Goal: Task Accomplishment & Management: Complete application form

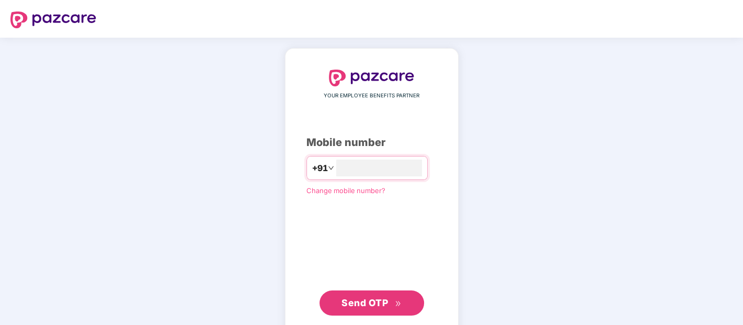
type input "**********"
click at [366, 302] on span "Send OTP" at bounding box center [365, 302] width 47 height 11
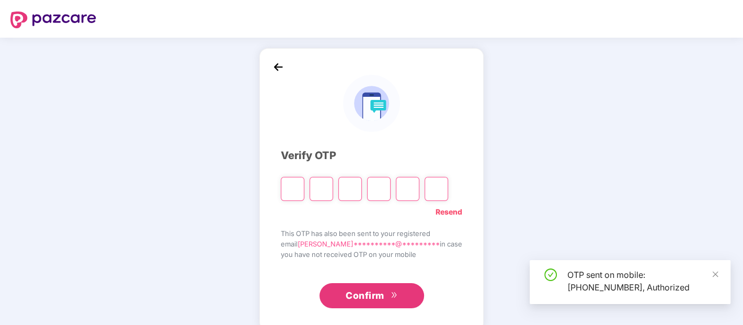
scroll to position [16, 0]
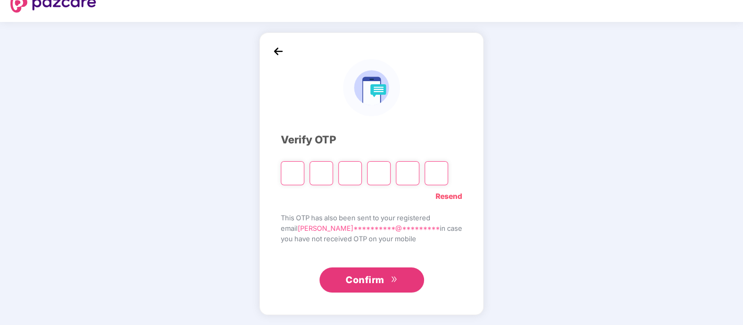
type input "*"
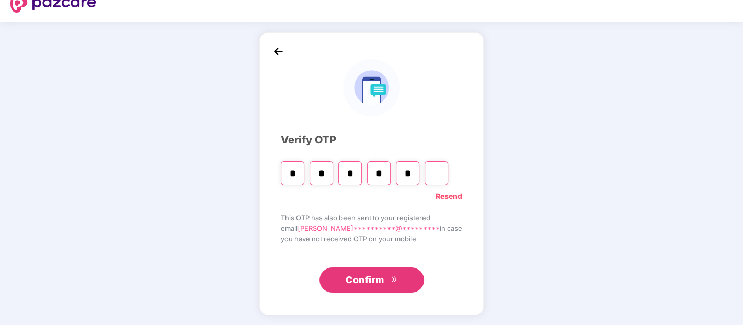
type input "*"
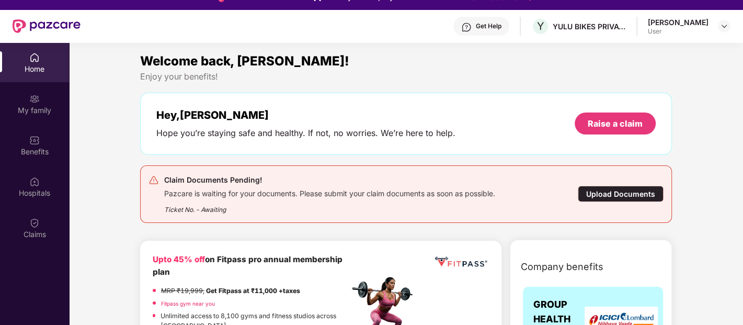
click at [620, 196] on div "Upload Documents" at bounding box center [621, 194] width 86 height 16
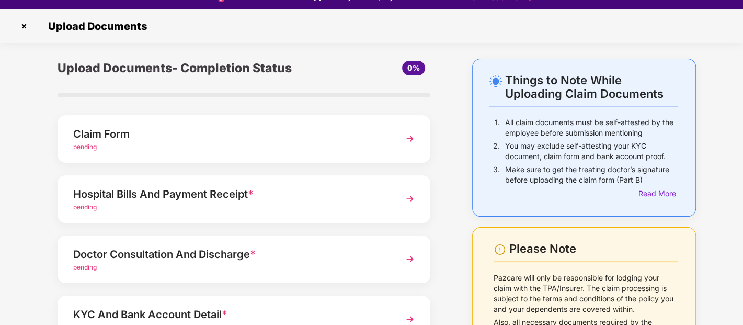
click at [89, 144] on span "pending" at bounding box center [85, 147] width 24 height 8
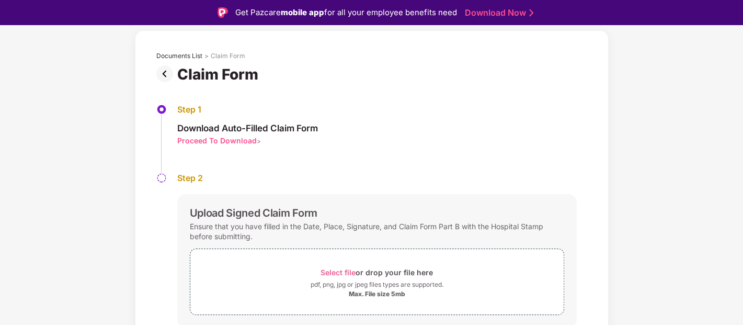
scroll to position [78, 0]
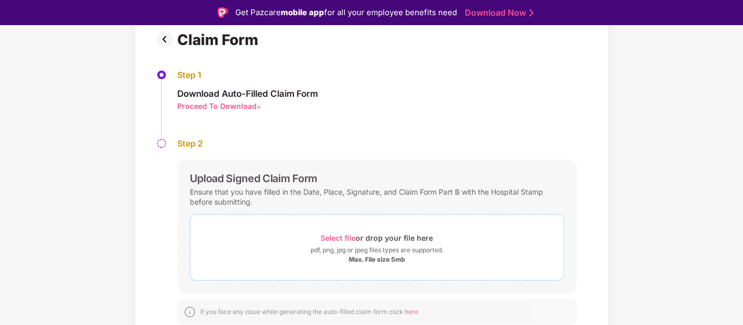
click at [335, 233] on span "Select file" at bounding box center [338, 237] width 35 height 9
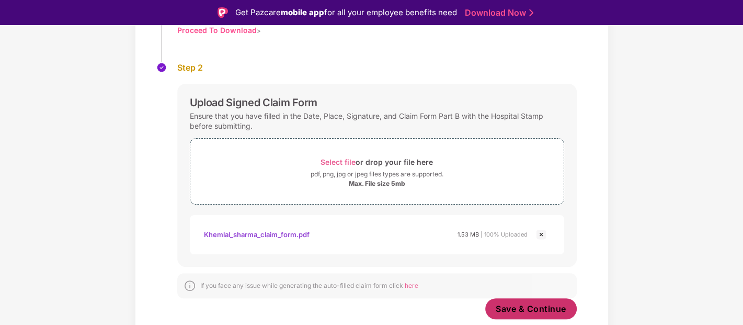
scroll to position [154, 0]
click at [520, 309] on span "Save & Continue" at bounding box center [531, 309] width 71 height 12
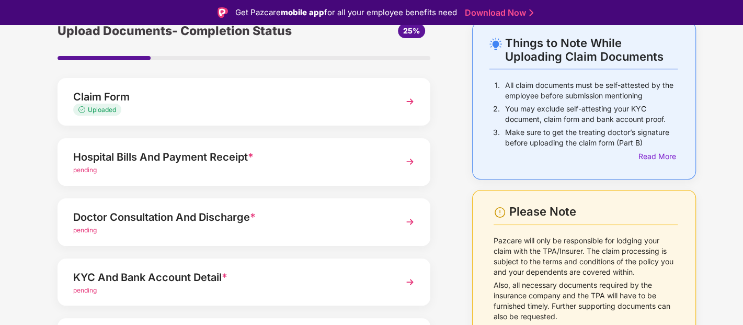
scroll to position [53, 0]
click at [84, 167] on span "pending" at bounding box center [85, 169] width 24 height 8
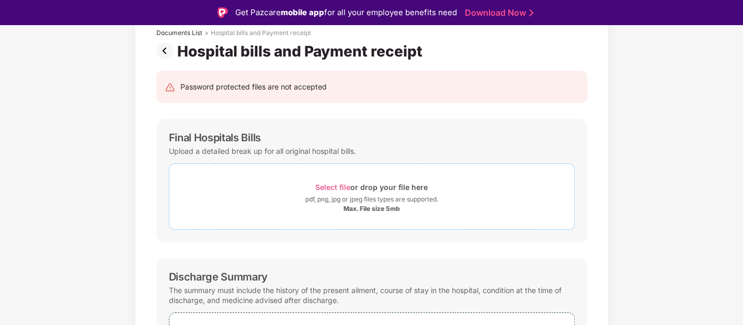
scroll to position [69, 0]
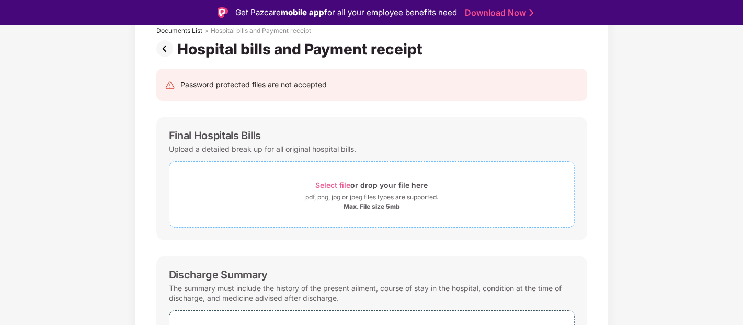
click at [345, 186] on span "Select file" at bounding box center [332, 184] width 35 height 9
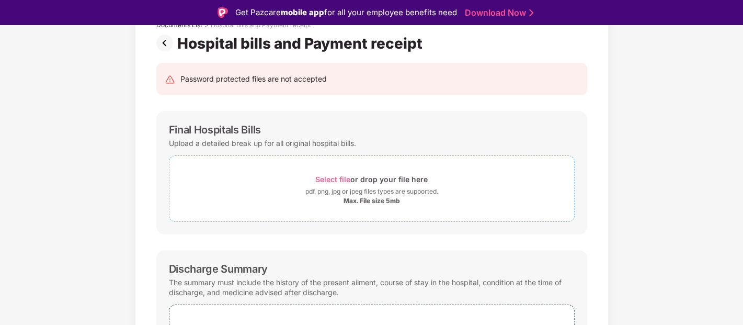
click at [329, 177] on span "Select file" at bounding box center [332, 179] width 35 height 9
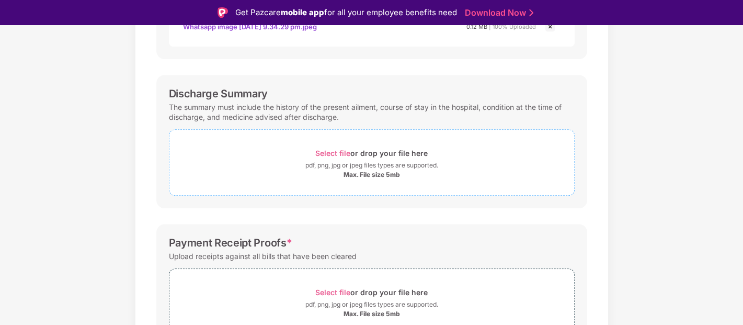
scroll to position [408, 0]
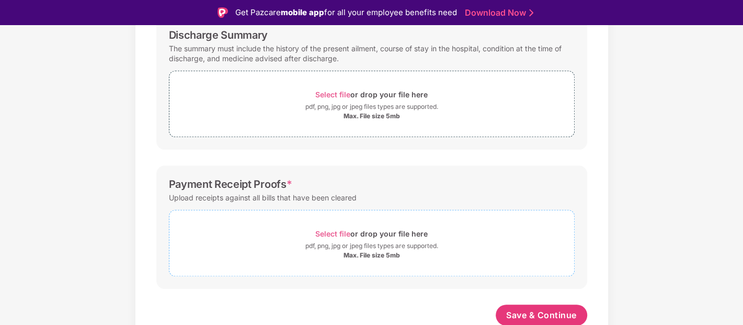
click at [332, 230] on span "Select file" at bounding box center [332, 233] width 35 height 9
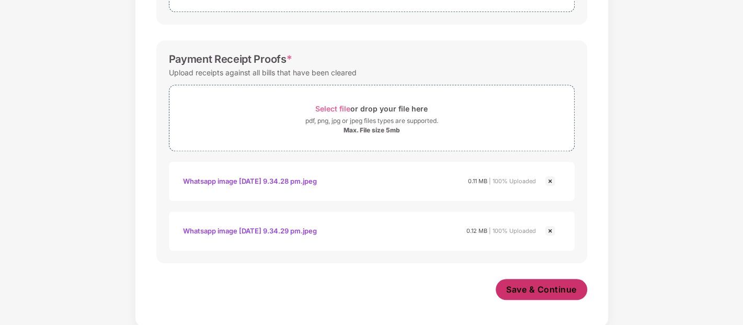
scroll to position [508, 0]
click at [521, 289] on span "Save & Continue" at bounding box center [541, 289] width 71 height 12
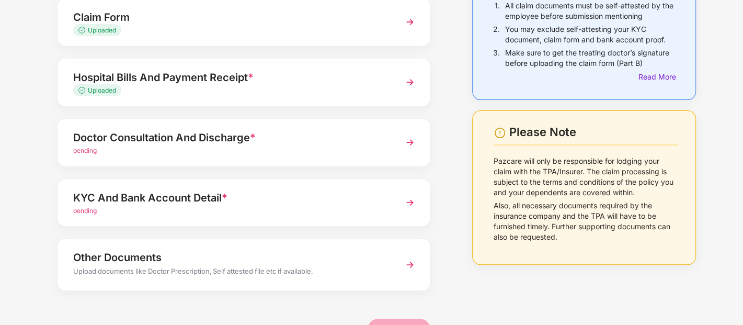
scroll to position [115, 0]
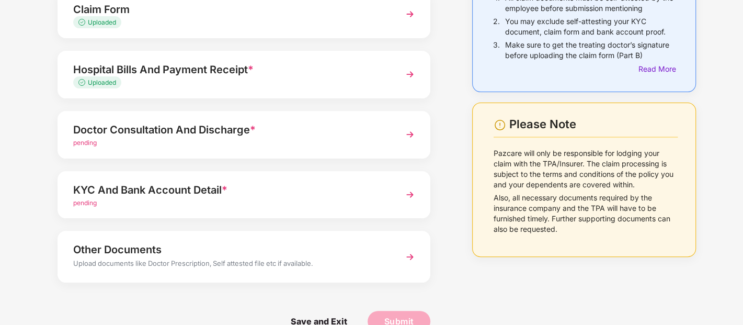
click at [91, 140] on span "pending" at bounding box center [85, 143] width 24 height 8
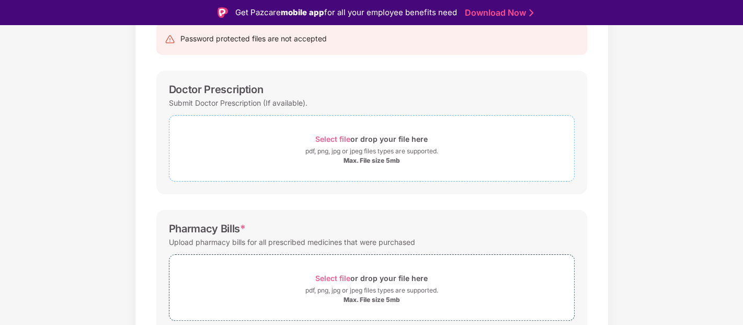
scroll to position [122, 0]
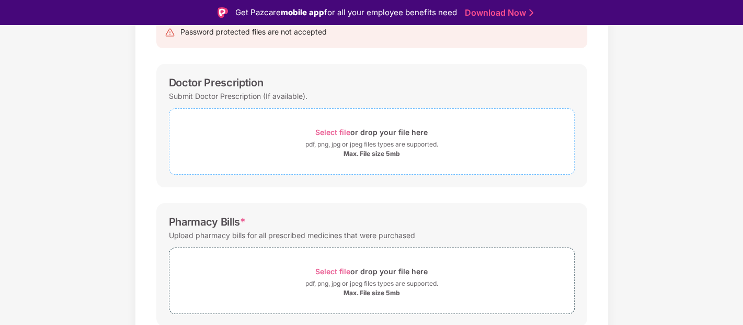
click at [330, 128] on span "Select file" at bounding box center [332, 132] width 35 height 9
click at [342, 132] on span "Select file" at bounding box center [332, 132] width 35 height 9
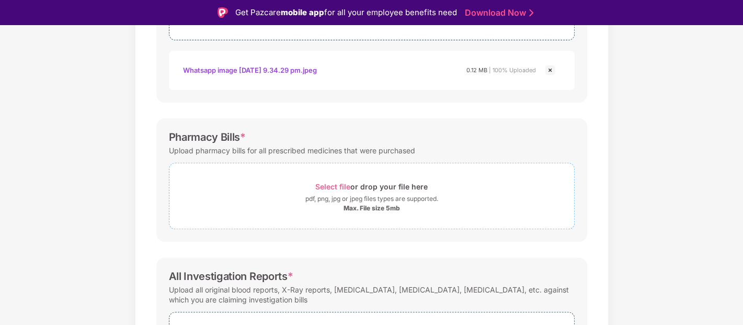
scroll to position [257, 0]
click at [344, 188] on span "Select file" at bounding box center [332, 185] width 35 height 9
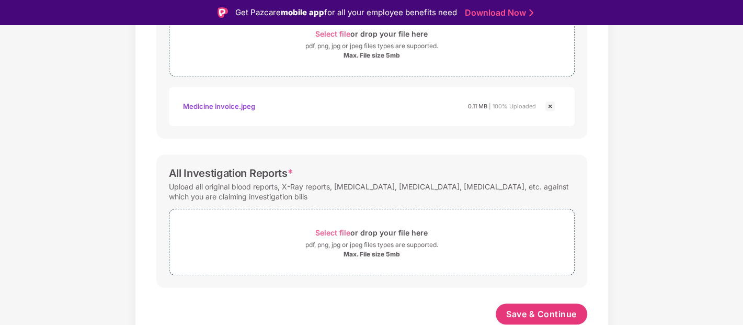
scroll to position [408, 0]
click at [329, 229] on span "Select file" at bounding box center [332, 233] width 35 height 9
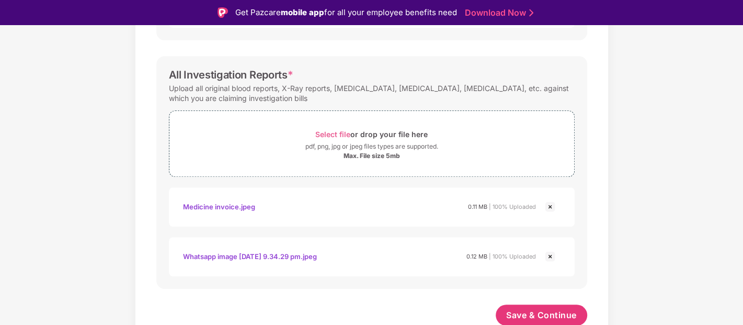
scroll to position [25, 0]
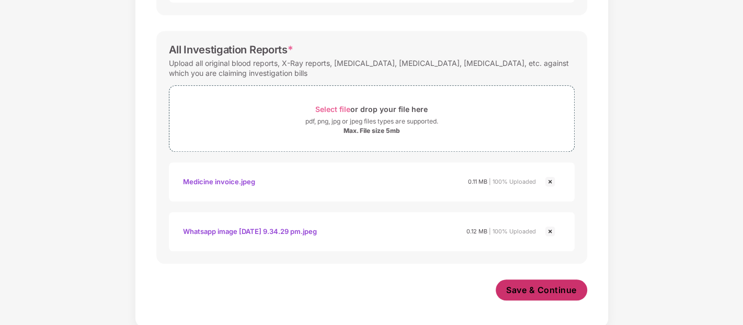
click at [554, 284] on span "Save & Continue" at bounding box center [541, 290] width 71 height 12
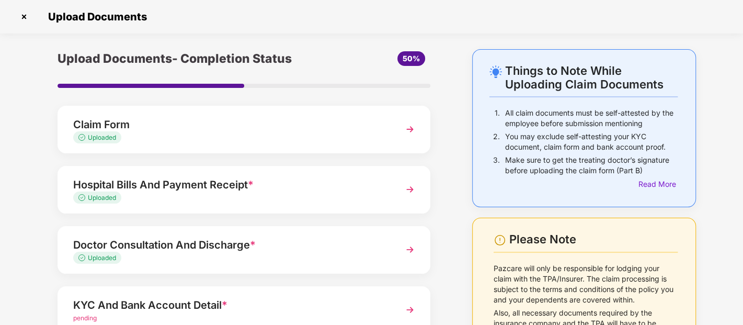
scroll to position [137, 0]
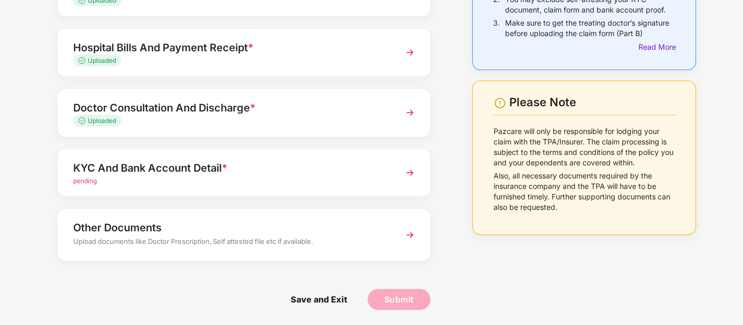
click at [259, 168] on div "KYC And Bank Account Detail *" at bounding box center [229, 168] width 313 height 17
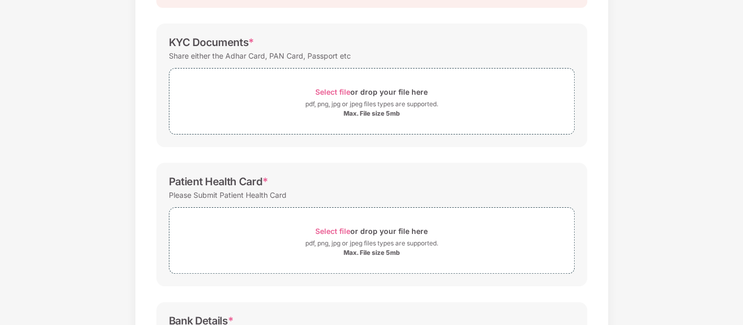
scroll to position [0, 0]
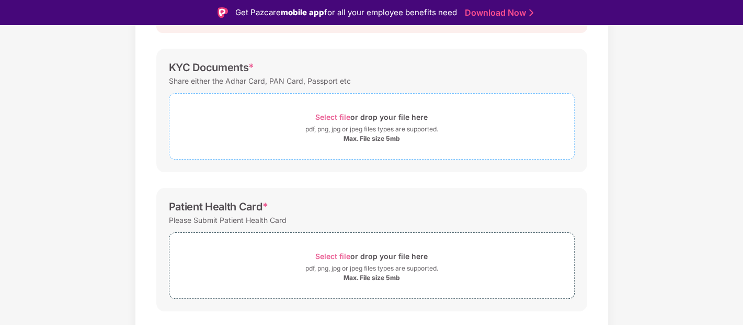
click at [335, 116] on span "Select file" at bounding box center [332, 116] width 35 height 9
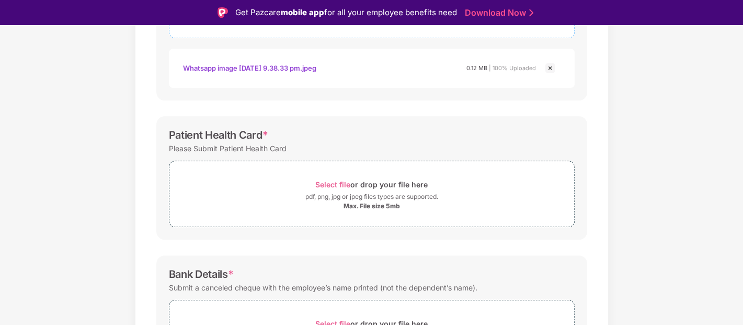
scroll to position [260, 0]
click at [324, 177] on div "Select file or drop your file here" at bounding box center [371, 183] width 112 height 14
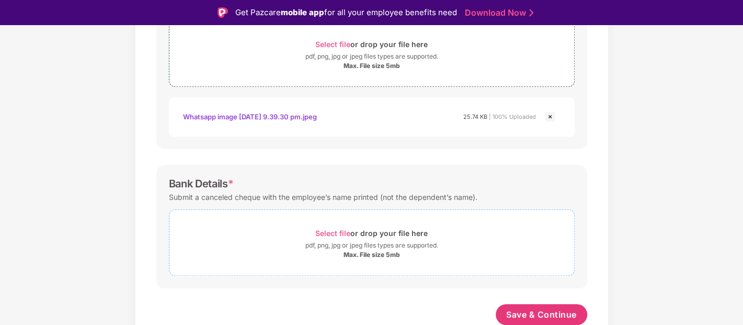
scroll to position [398, 0]
click at [334, 229] on span "Select file" at bounding box center [332, 233] width 35 height 9
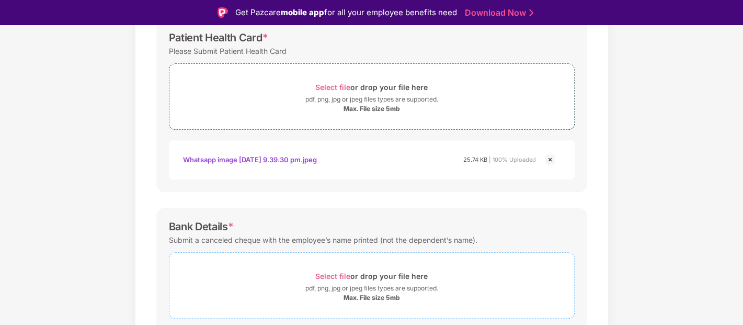
scroll to position [448, 0]
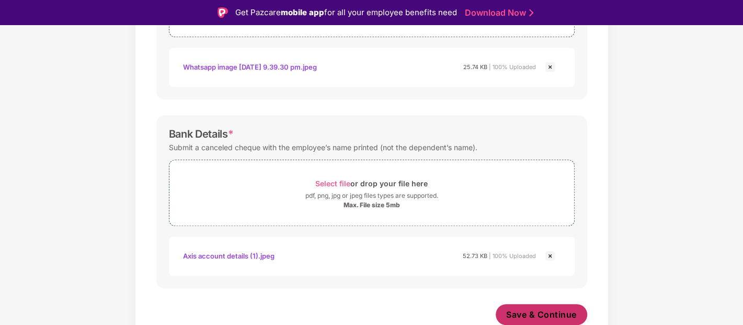
click at [530, 315] on span "Save & Continue" at bounding box center [541, 315] width 71 height 12
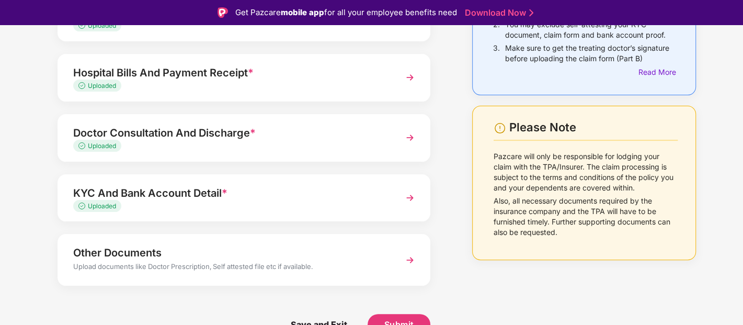
scroll to position [25, 0]
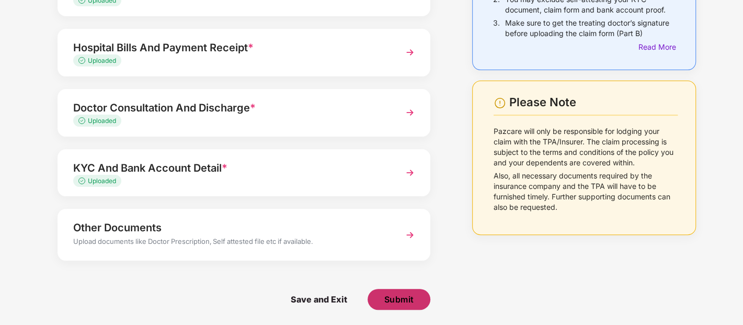
click at [397, 298] on span "Submit" at bounding box center [399, 299] width 30 height 12
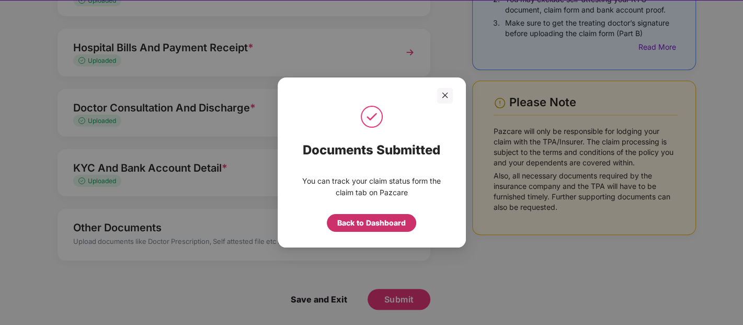
click at [382, 225] on div "Back to Dashboard" at bounding box center [371, 223] width 69 height 12
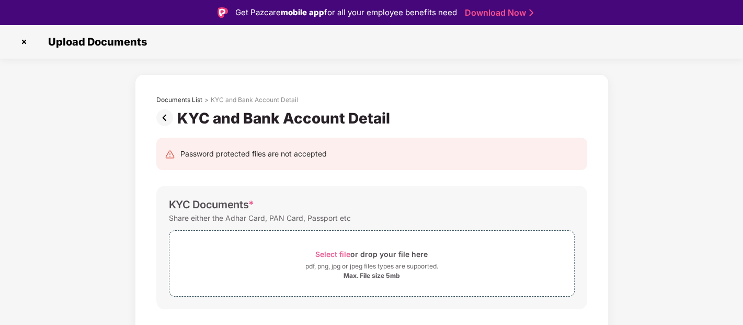
click at [22, 42] on img at bounding box center [24, 41] width 17 height 17
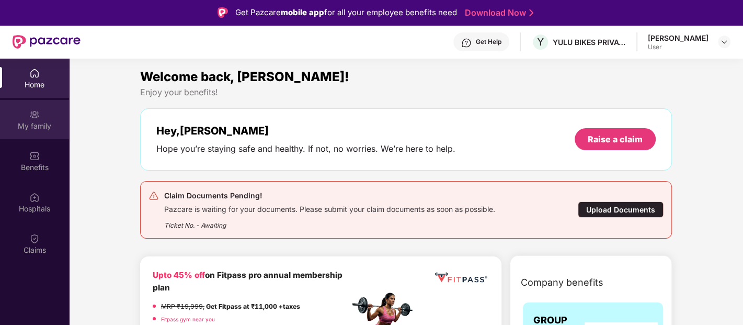
click at [27, 121] on div "My family" at bounding box center [34, 126] width 69 height 10
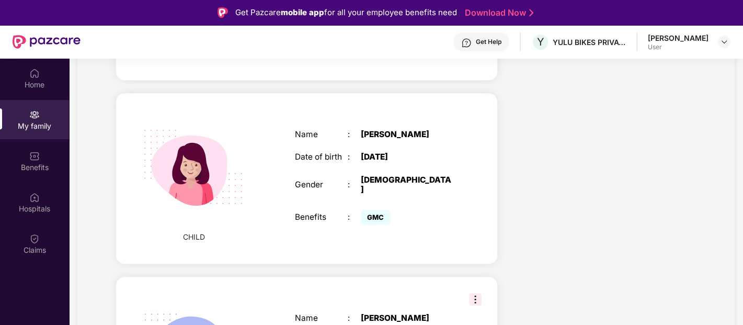
scroll to position [554, 0]
